Goal: Transaction & Acquisition: Book appointment/travel/reservation

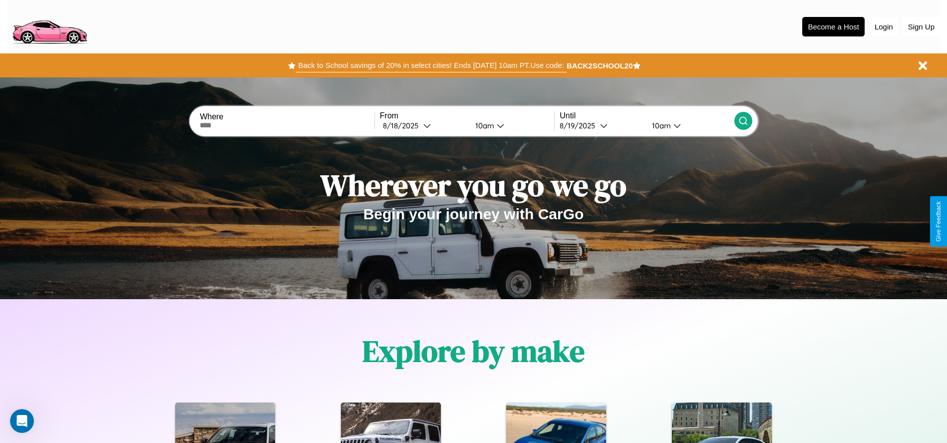
click at [431, 65] on button "Back to School savings of 20% in select cities! Ends 9/1 at 10am PT. Use code:" at bounding box center [431, 65] width 271 height 14
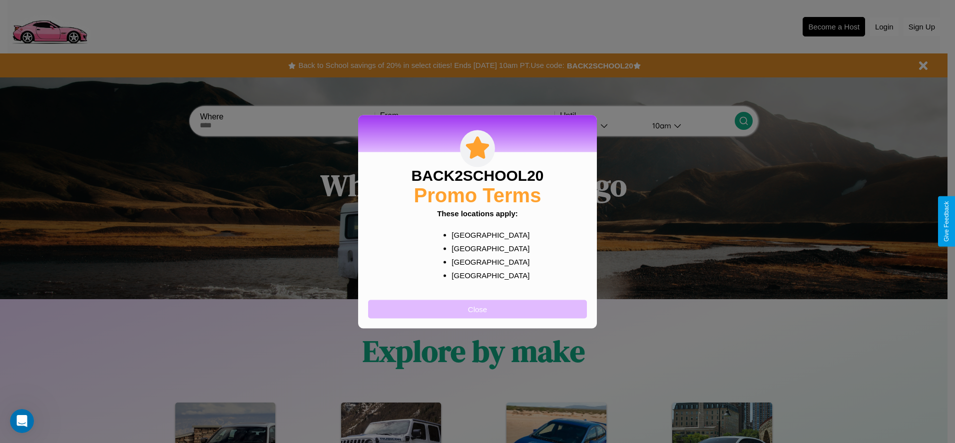
click at [477, 309] on button "Close" at bounding box center [477, 309] width 219 height 18
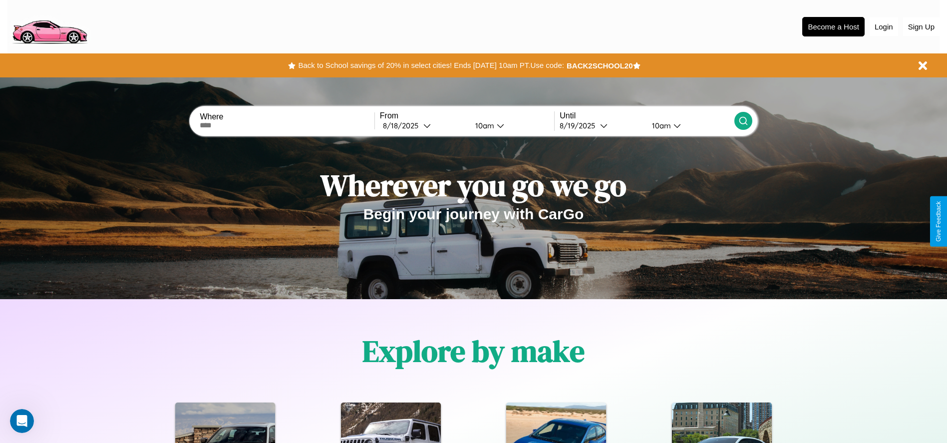
scroll to position [207, 0]
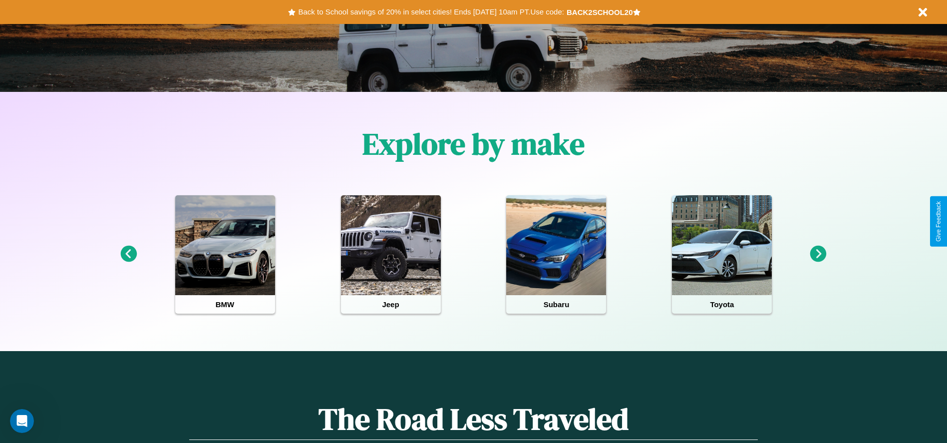
click at [819, 254] on icon at bounding box center [819, 254] width 16 height 16
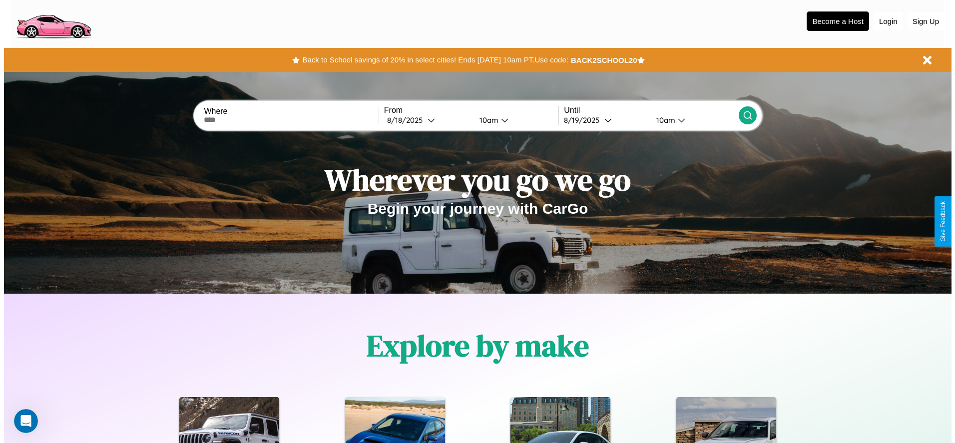
scroll to position [0, 0]
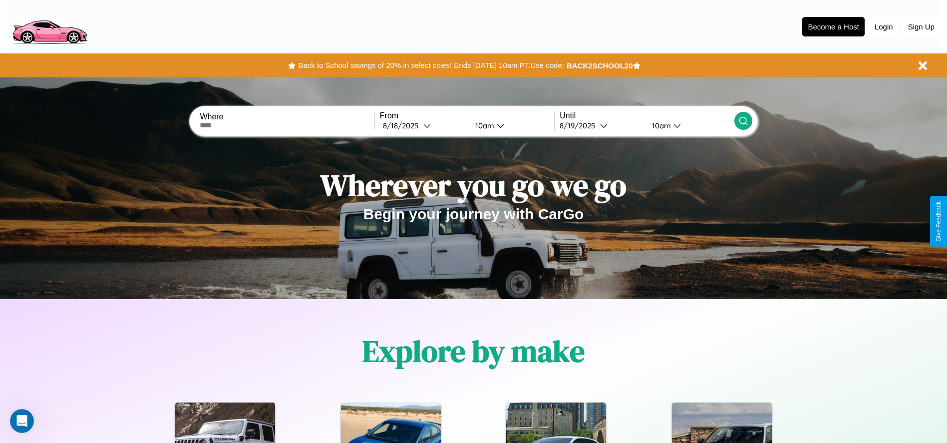
click at [287, 125] on input "text" at bounding box center [287, 125] width 174 height 8
type input "**********"
click at [424, 125] on div "8 / 18 / 2025" at bounding box center [403, 125] width 40 height 9
select select "*"
select select "****"
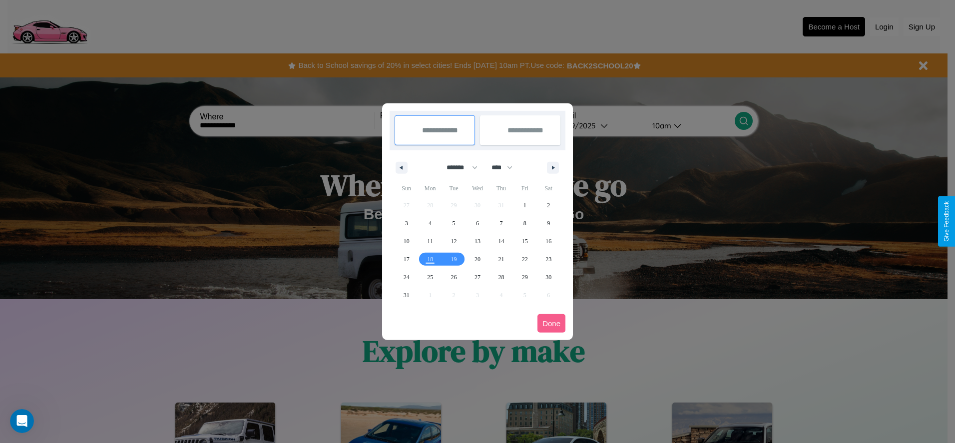
click at [457, 167] on select "******* ******** ***** ***** *** **** **** ****** ********* ******* ******** **…" at bounding box center [460, 167] width 42 height 16
select select "*"
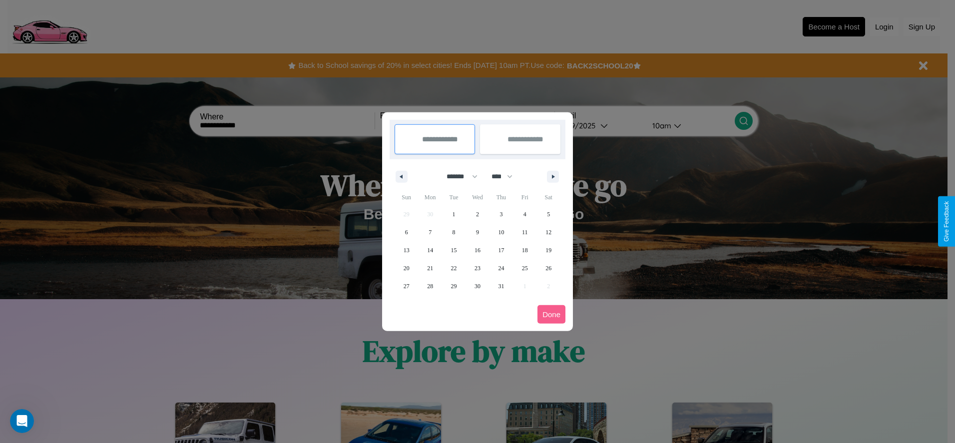
click at [506, 176] on select "**** **** **** **** **** **** **** **** **** **** **** **** **** **** **** ****…" at bounding box center [501, 176] width 30 height 16
select select "****"
click at [454, 286] on span "28" at bounding box center [454, 286] width 6 height 18
type input "**********"
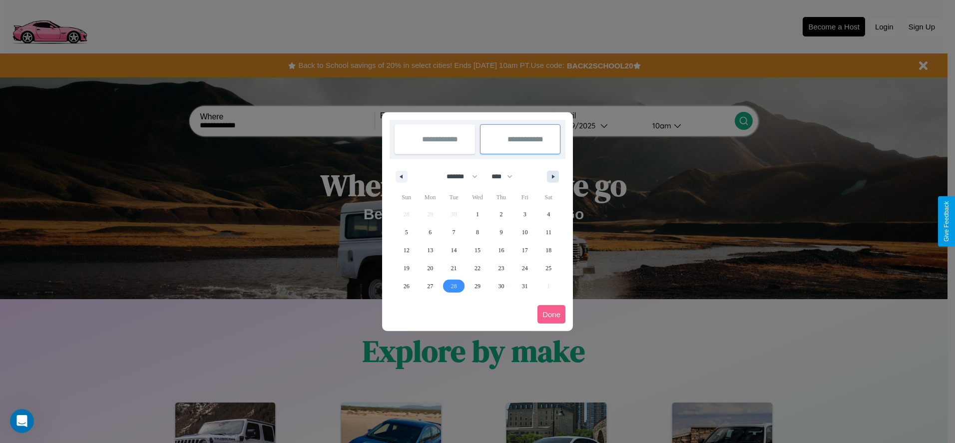
click at [553, 176] on icon "button" at bounding box center [554, 177] width 5 height 4
select select "*"
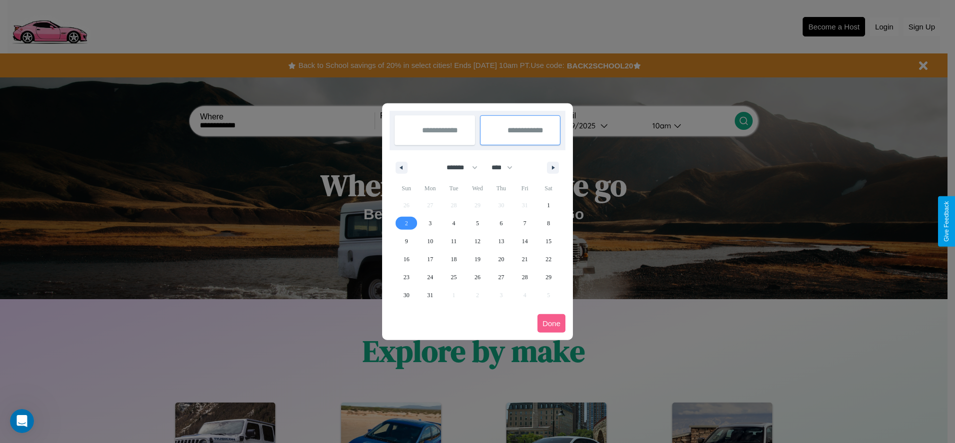
click at [406, 223] on span "2" at bounding box center [406, 223] width 3 height 18
type input "**********"
select select "*"
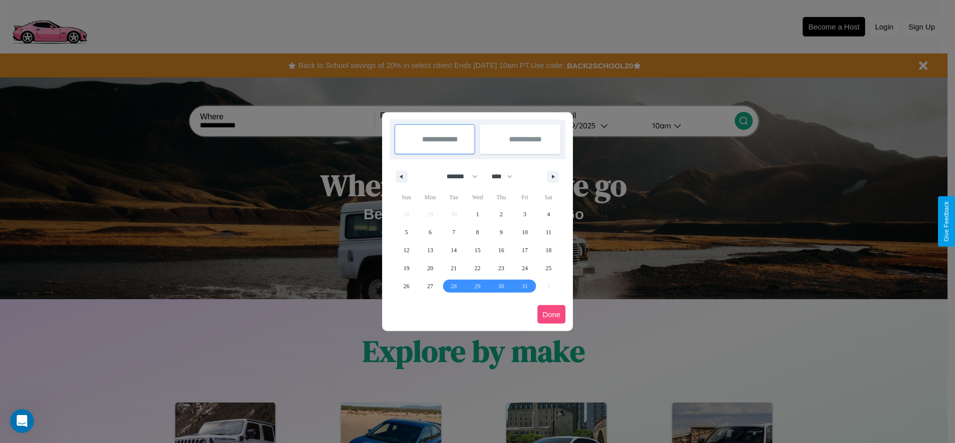
click at [551, 314] on button "Done" at bounding box center [551, 314] width 28 height 18
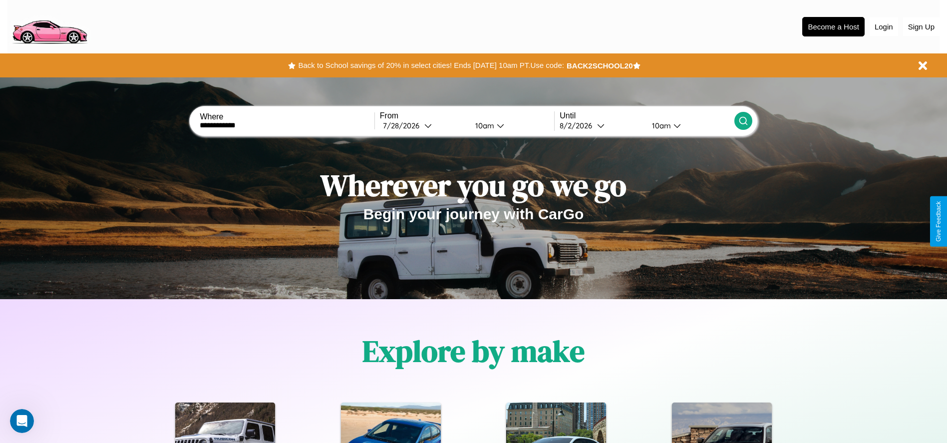
click at [483, 125] on div "10am" at bounding box center [483, 125] width 26 height 9
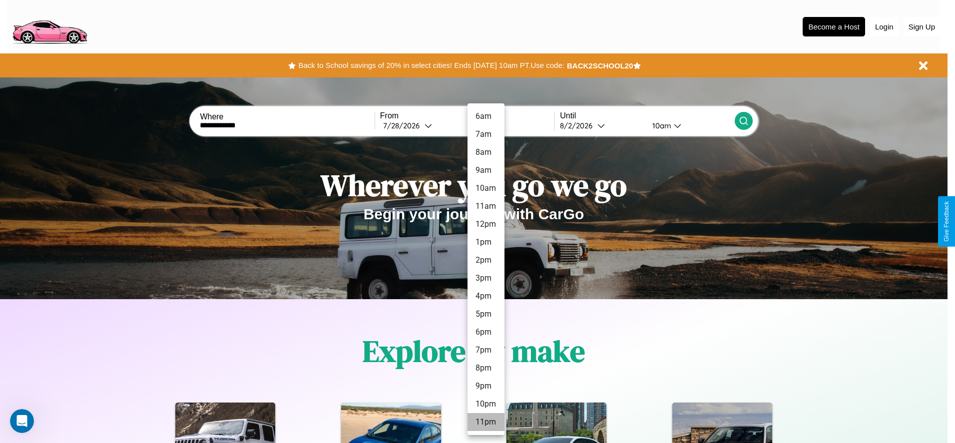
click at [485, 422] on li "11pm" at bounding box center [485, 422] width 37 height 18
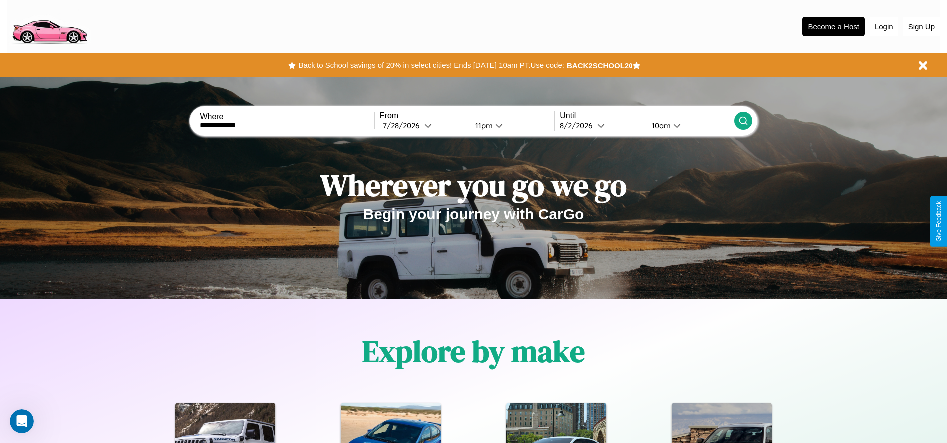
click at [660, 125] on div "10am" at bounding box center [660, 125] width 26 height 9
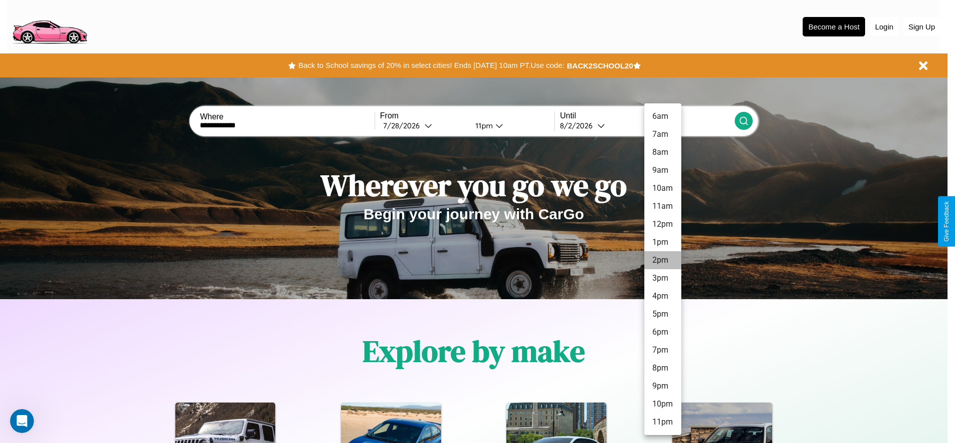
click at [662, 260] on li "2pm" at bounding box center [662, 260] width 37 height 18
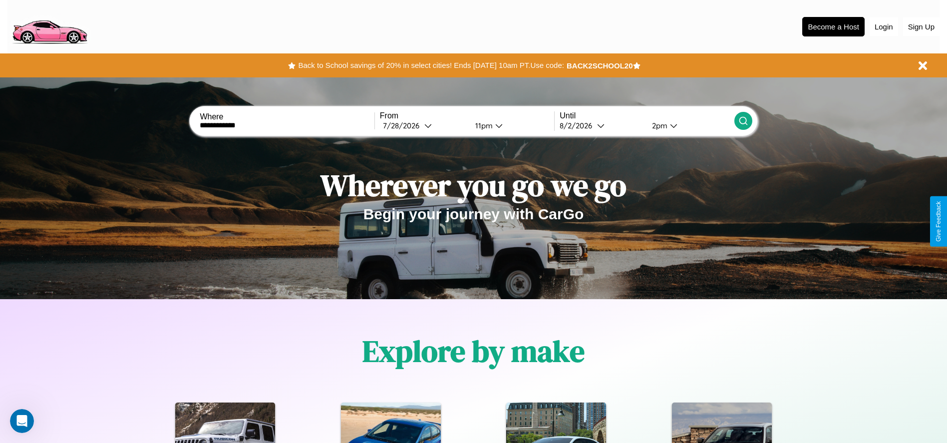
click at [743, 121] on icon at bounding box center [744, 121] width 10 height 10
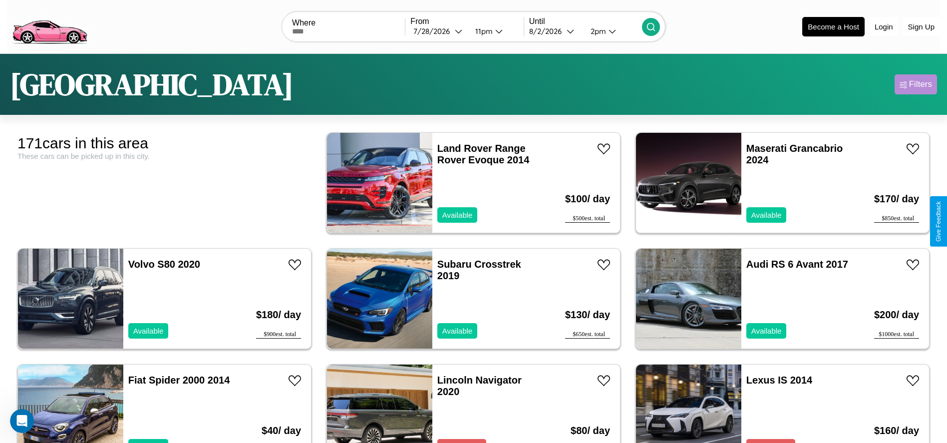
click at [916, 84] on div "Filters" at bounding box center [921, 84] width 23 height 10
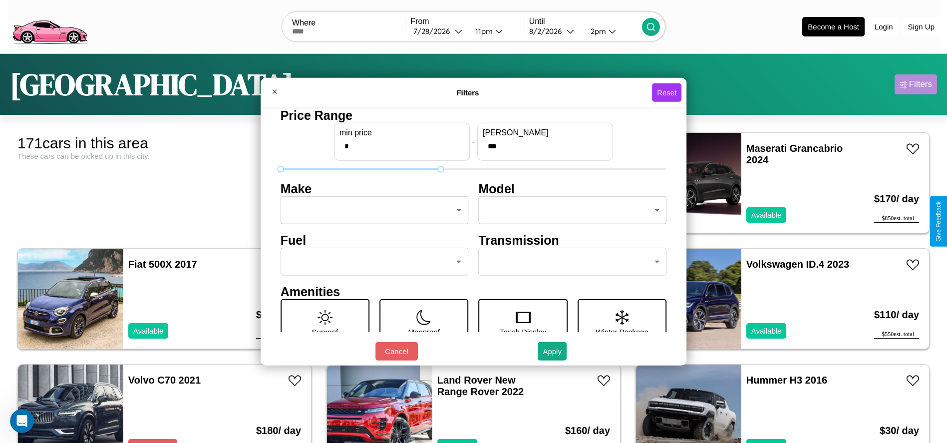
type input "***"
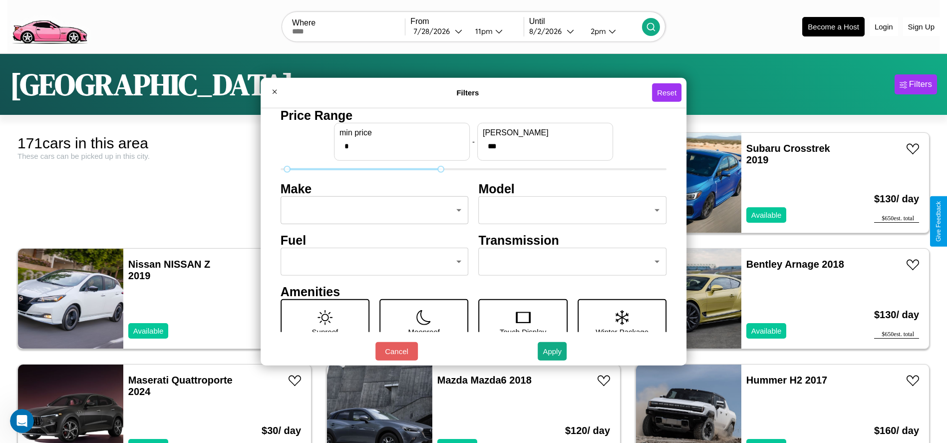
type input "*"
click at [372, 210] on body "CarGo Where From 7 / 28 / 2026 11pm Until 8 / 2 / 2026 2pm Become a Host Login …" at bounding box center [473, 252] width 947 height 505
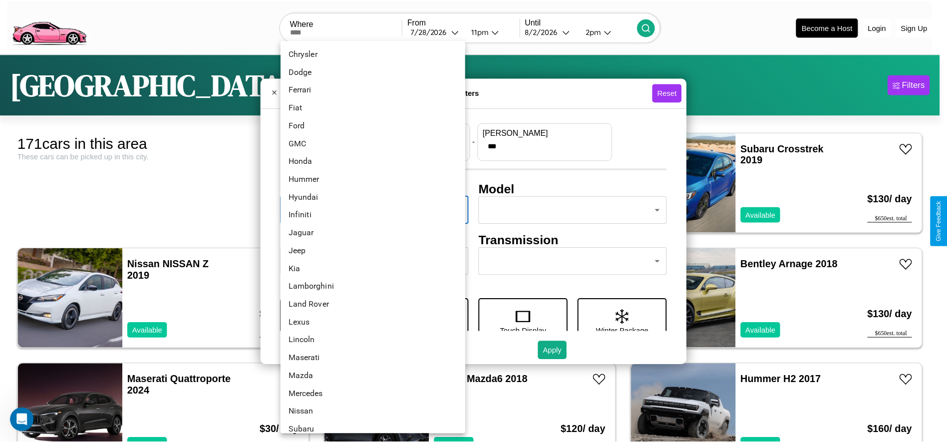
scroll to position [260, 0]
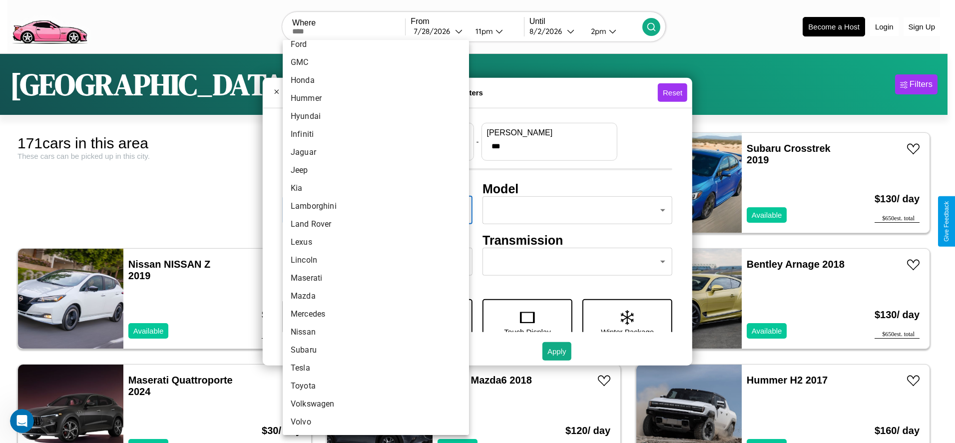
click at [372, 332] on li "Nissan" at bounding box center [376, 332] width 186 height 18
type input "******"
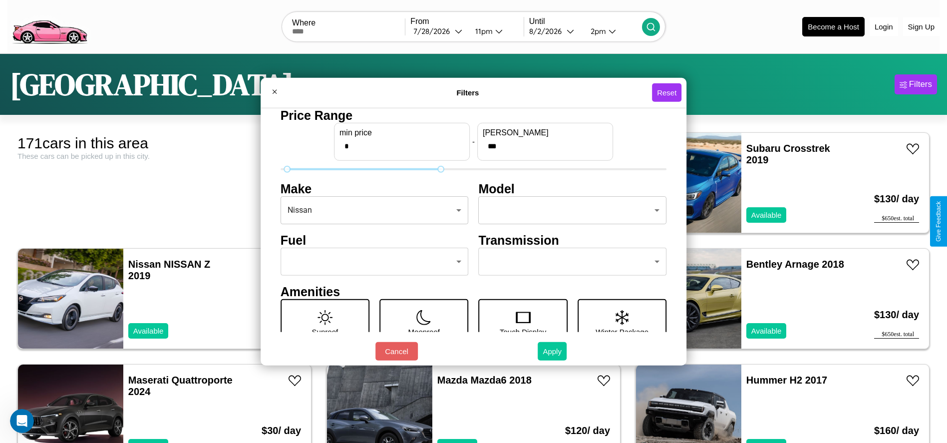
click at [553, 351] on button "Apply" at bounding box center [552, 351] width 29 height 18
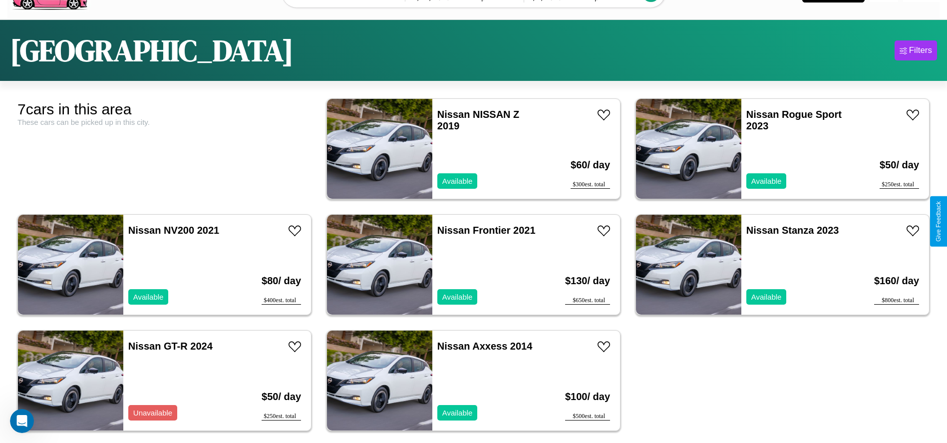
scroll to position [53, 0]
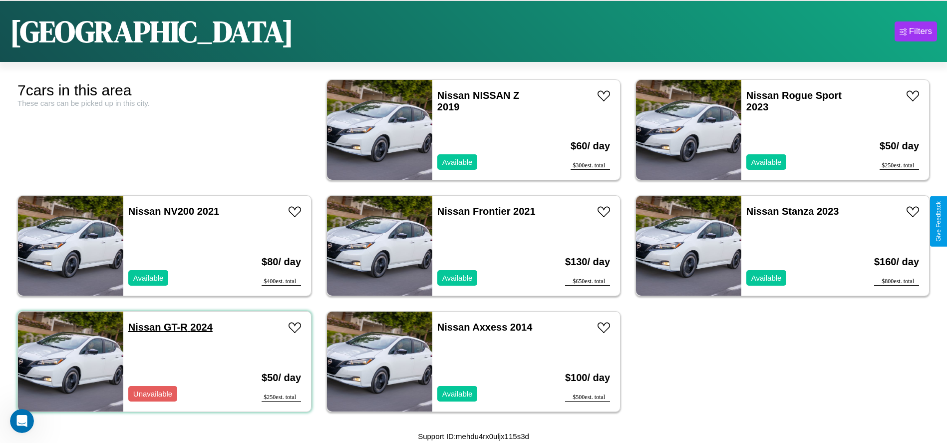
click at [143, 327] on link "Nissan GT-R 2024" at bounding box center [170, 327] width 84 height 11
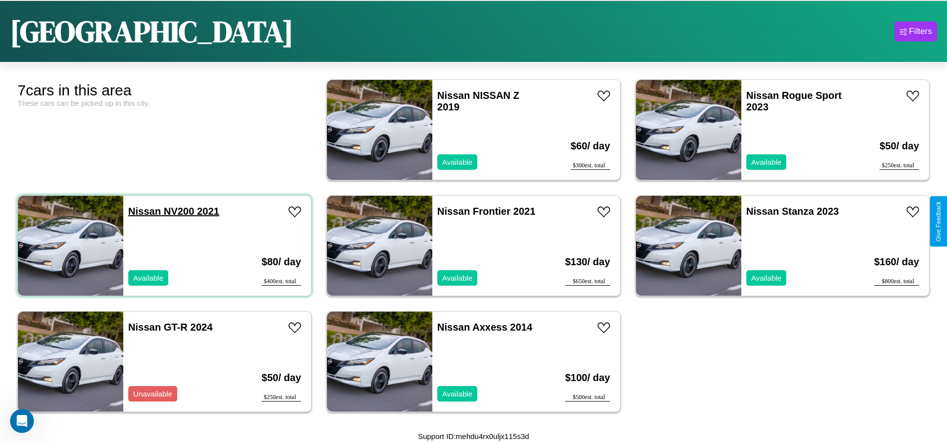
click at [143, 211] on link "Nissan NV200 2021" at bounding box center [173, 211] width 91 height 11
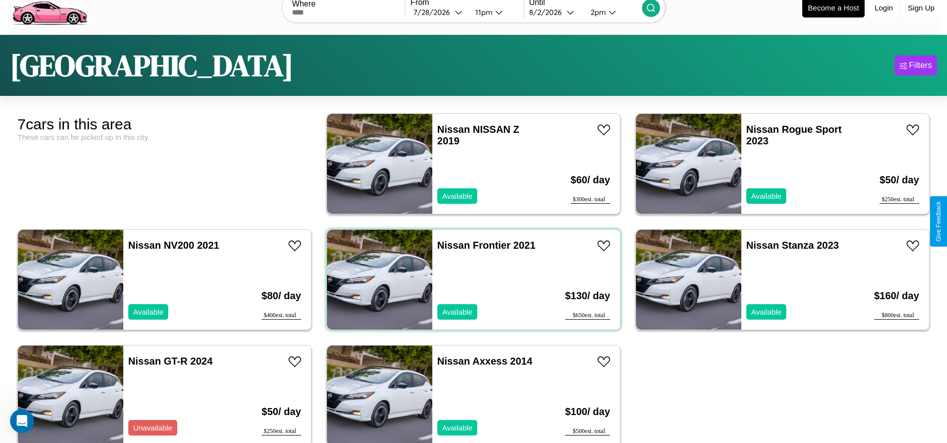
scroll to position [0, 0]
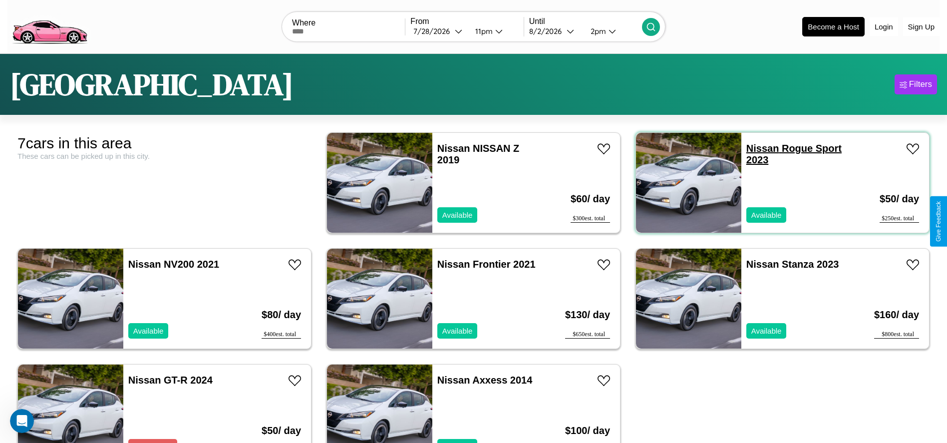
click at [757, 148] on link "Nissan Rogue Sport 2023" at bounding box center [794, 154] width 95 height 22
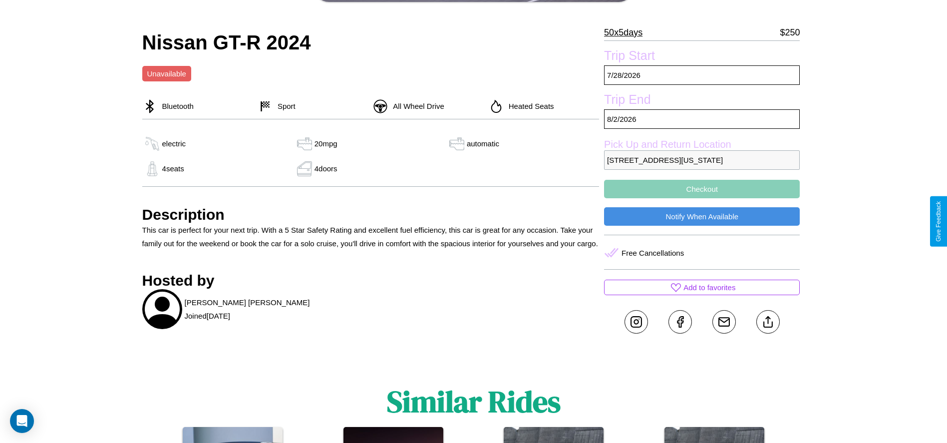
scroll to position [405, 0]
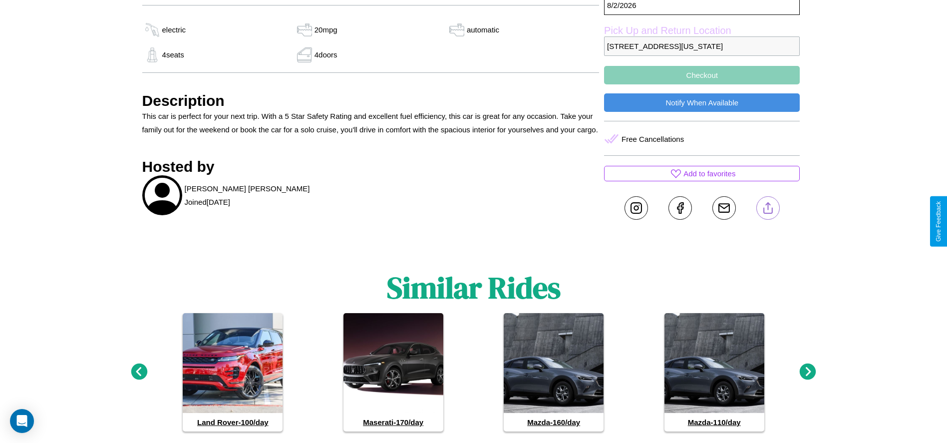
click at [768, 210] on line at bounding box center [768, 206] width 0 height 7
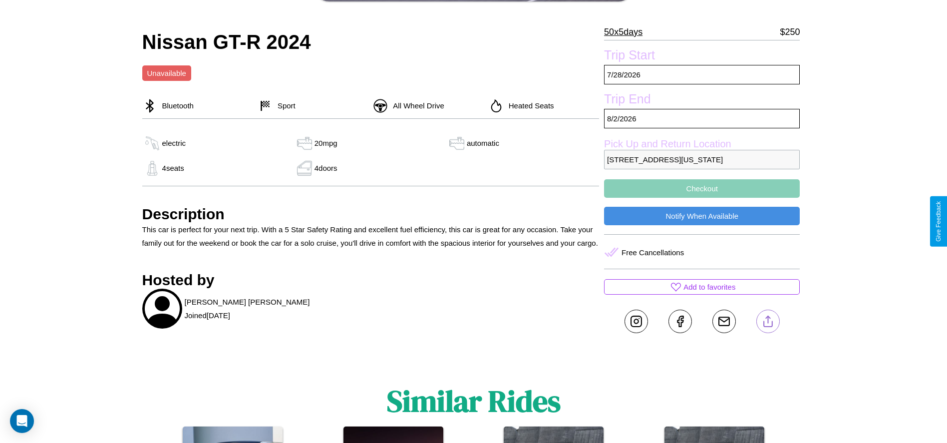
scroll to position [272, 0]
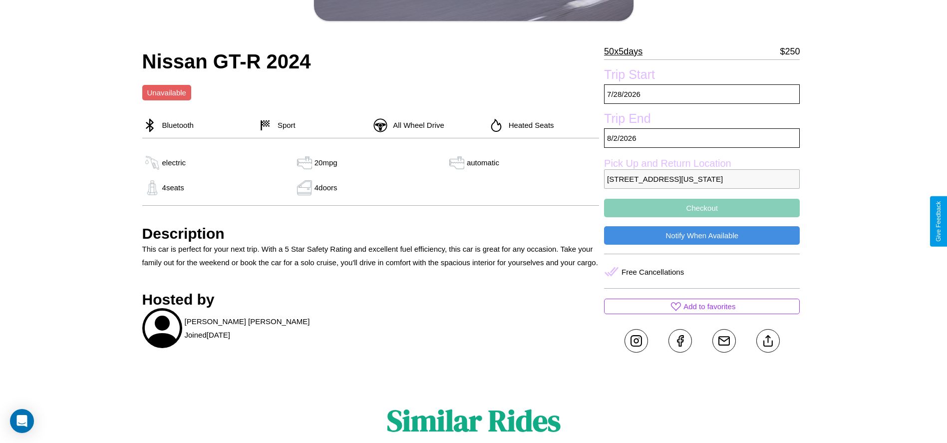
click at [702, 217] on button "Checkout" at bounding box center [702, 208] width 196 height 18
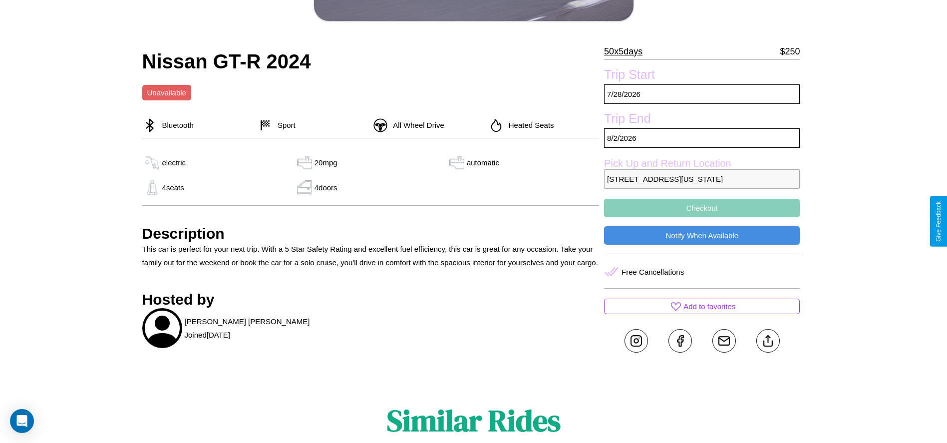
click at [702, 217] on button "Checkout" at bounding box center [702, 208] width 196 height 18
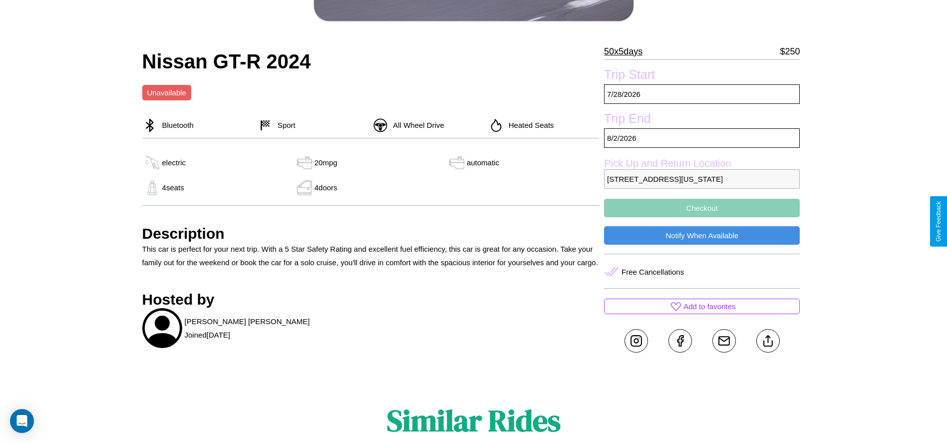
click at [702, 217] on button "Checkout" at bounding box center [702, 208] width 196 height 18
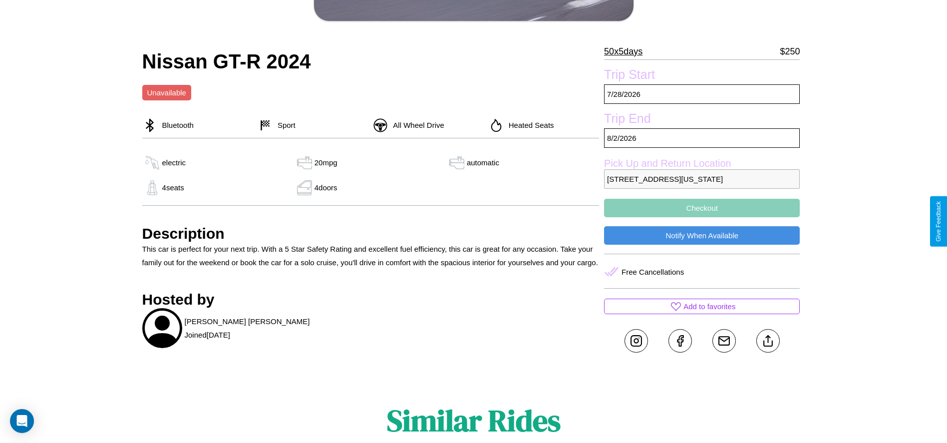
click at [702, 217] on button "Checkout" at bounding box center [702, 208] width 196 height 18
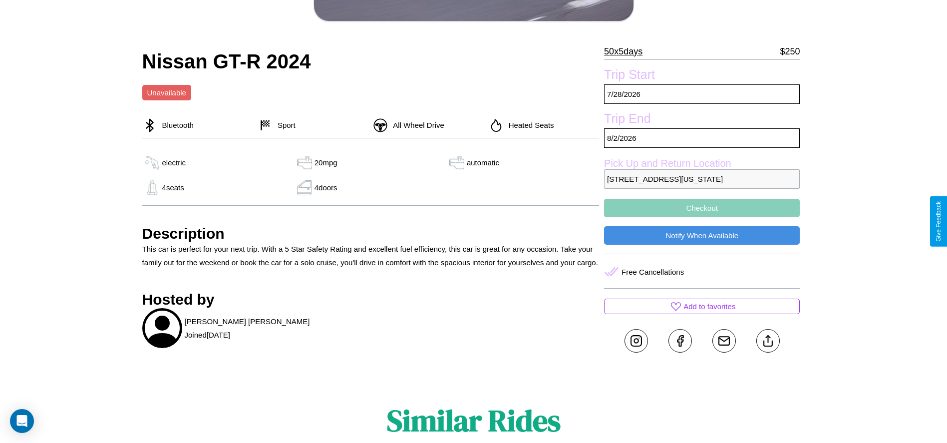
click at [702, 217] on button "Checkout" at bounding box center [702, 208] width 196 height 18
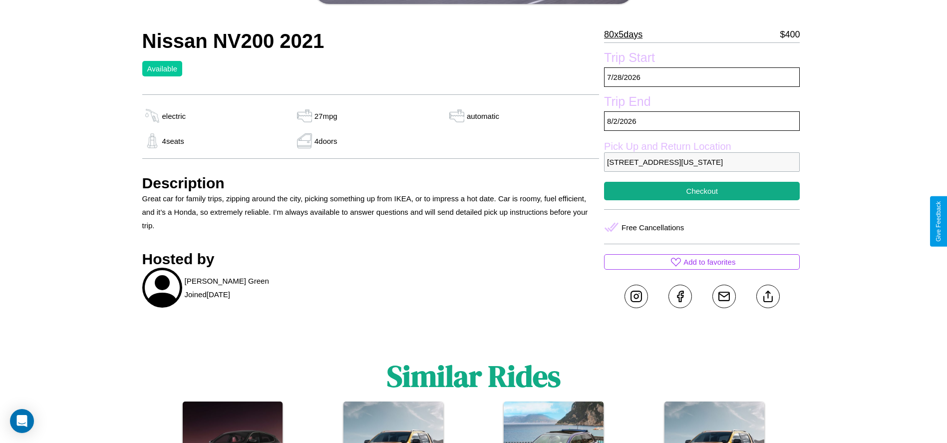
scroll to position [272, 0]
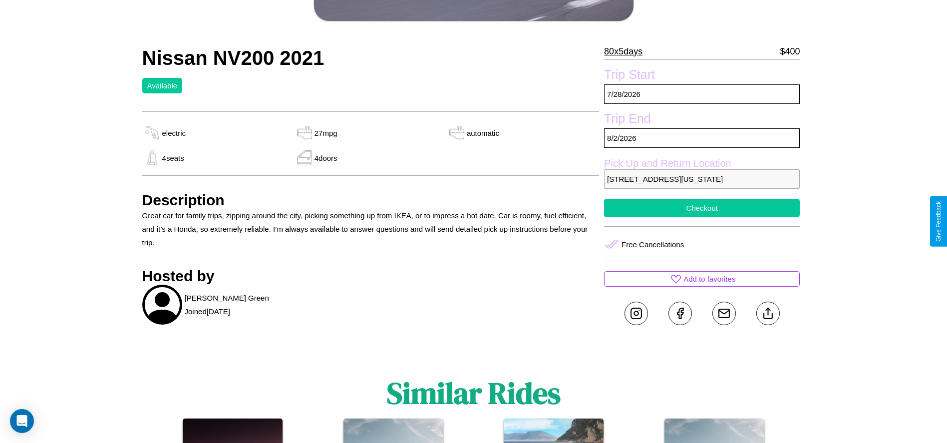
click at [702, 217] on button "Checkout" at bounding box center [702, 208] width 196 height 18
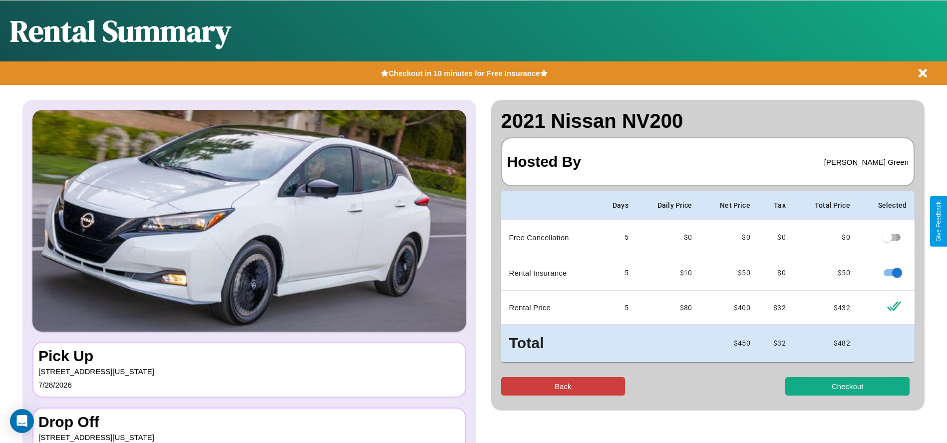
click at [563, 386] on button "Back" at bounding box center [563, 386] width 124 height 18
